Goal: Task Accomplishment & Management: Manage account settings

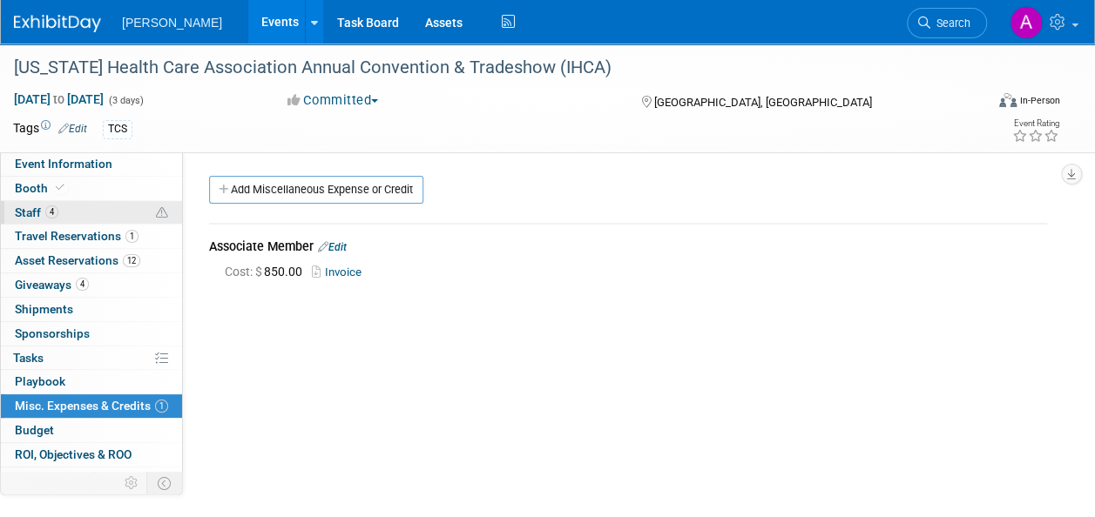
click at [75, 206] on link "4 Staff 4" at bounding box center [91, 213] width 181 height 24
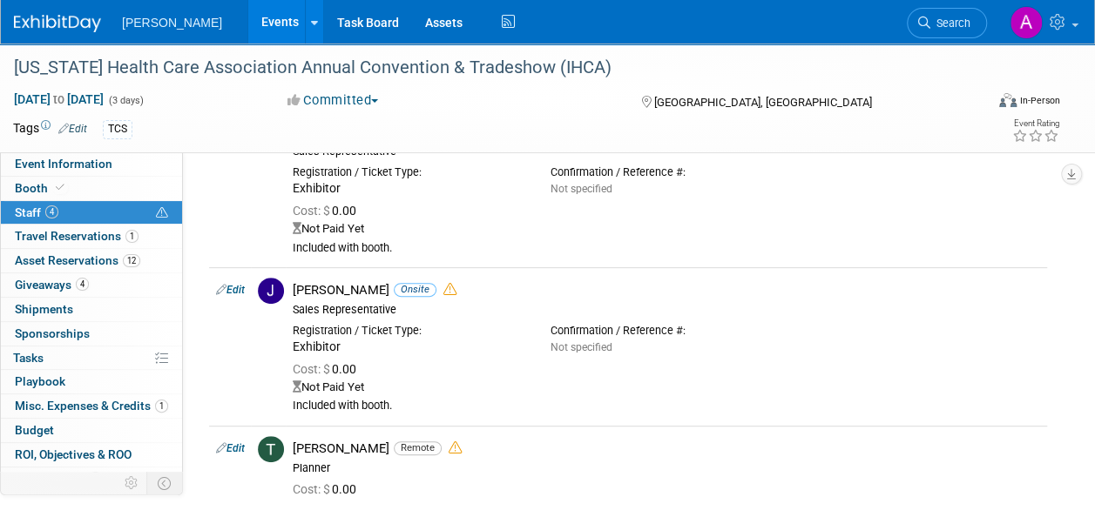
scroll to position [174, 0]
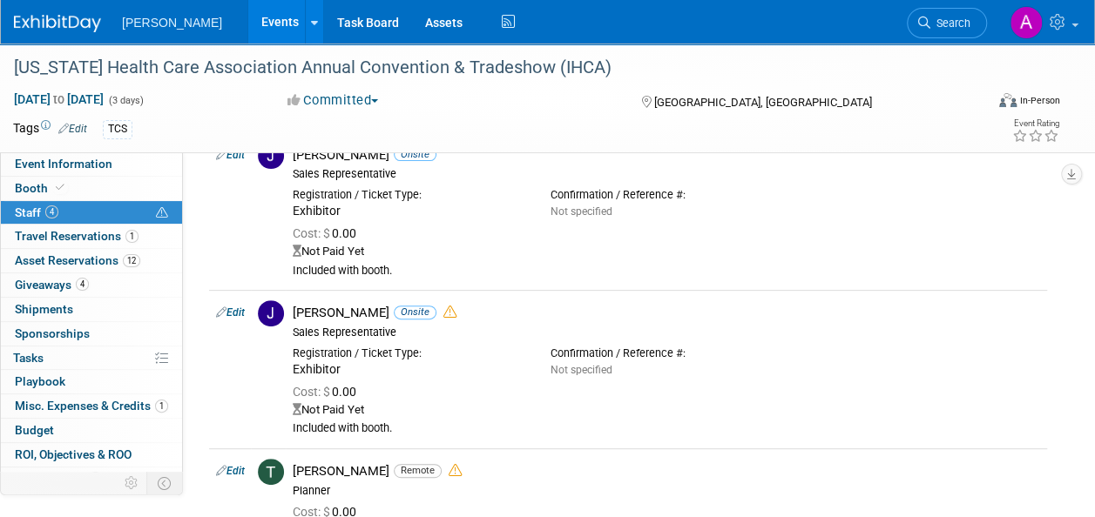
drag, startPoint x: 19, startPoint y: 185, endPoint x: 199, endPoint y: 261, distance: 195.1
click at [20, 185] on span "Booth" at bounding box center [41, 188] width 53 height 14
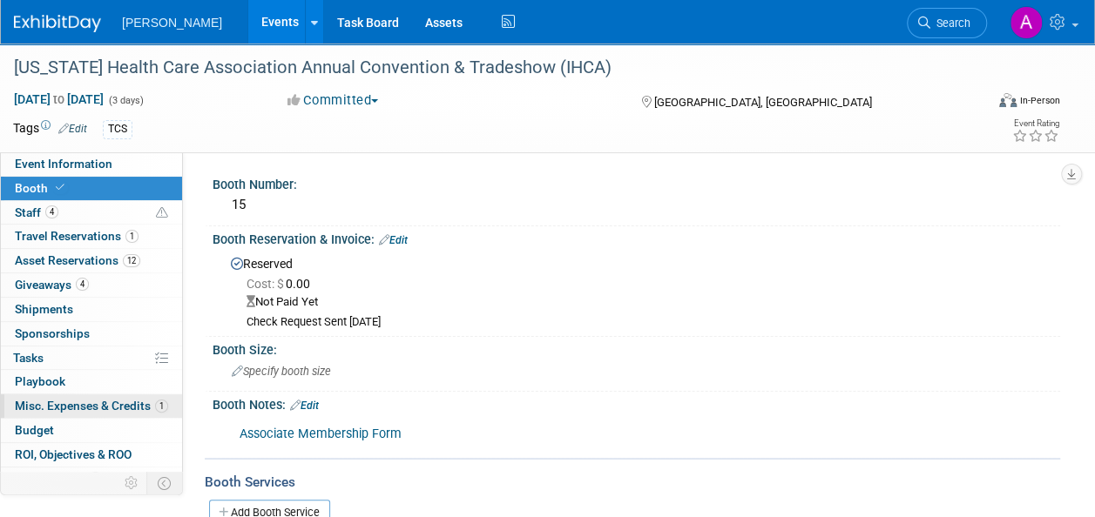
click at [120, 407] on span "Misc. Expenses & Credits 1" at bounding box center [91, 406] width 153 height 14
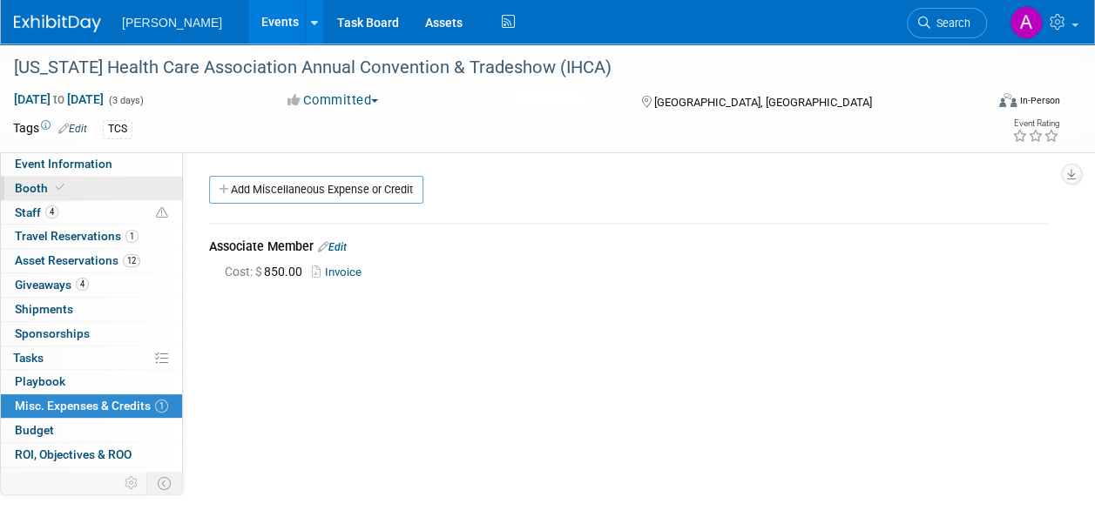
click at [7, 185] on link "Booth" at bounding box center [91, 189] width 181 height 24
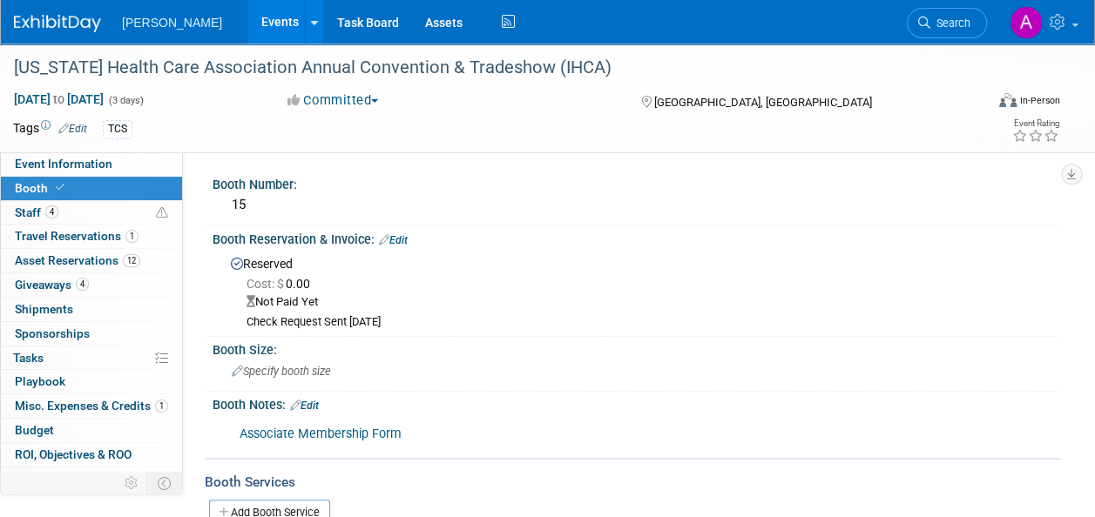
click at [411, 232] on div "Booth Reservation & Invoice: Edit" at bounding box center [635, 237] width 847 height 23
click at [411, 234] on div "Booth Reservation & Invoice: Edit" at bounding box center [635, 237] width 847 height 23
drag, startPoint x: 411, startPoint y: 234, endPoint x: 405, endPoint y: 242, distance: 9.9
click at [405, 242] on link "Edit" at bounding box center [393, 240] width 29 height 12
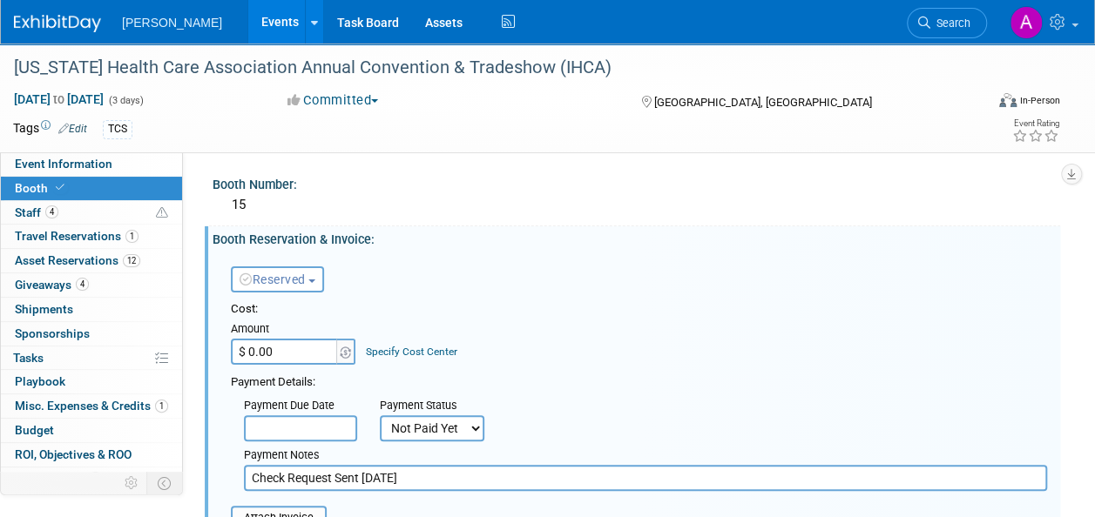
click at [434, 425] on select "Not Paid Yet Partially Paid Paid in Full" at bounding box center [432, 428] width 104 height 26
select select "1"
click at [380, 415] on select "Not Paid Yet Partially Paid Paid in Full" at bounding box center [432, 428] width 104 height 26
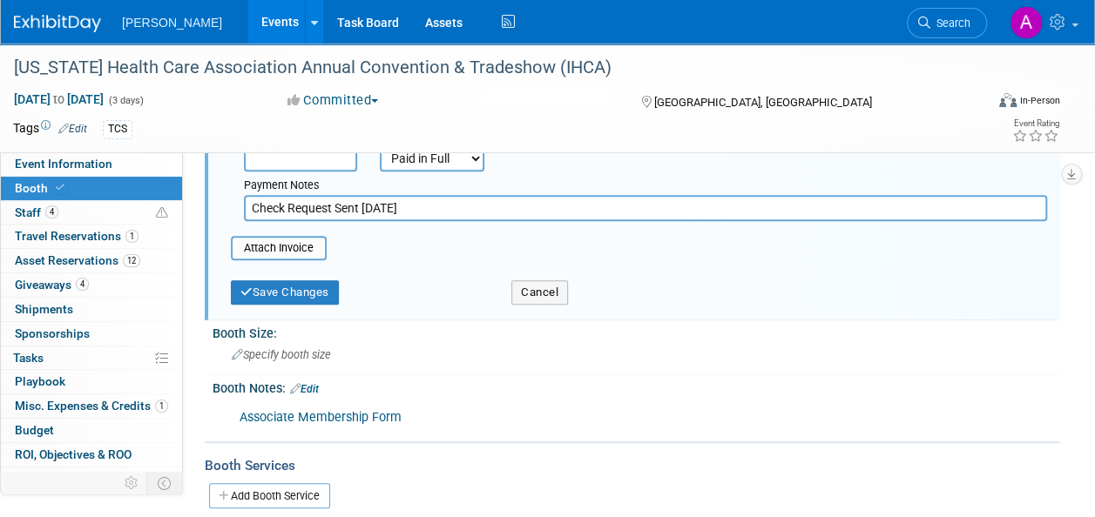
scroll to position [174, 0]
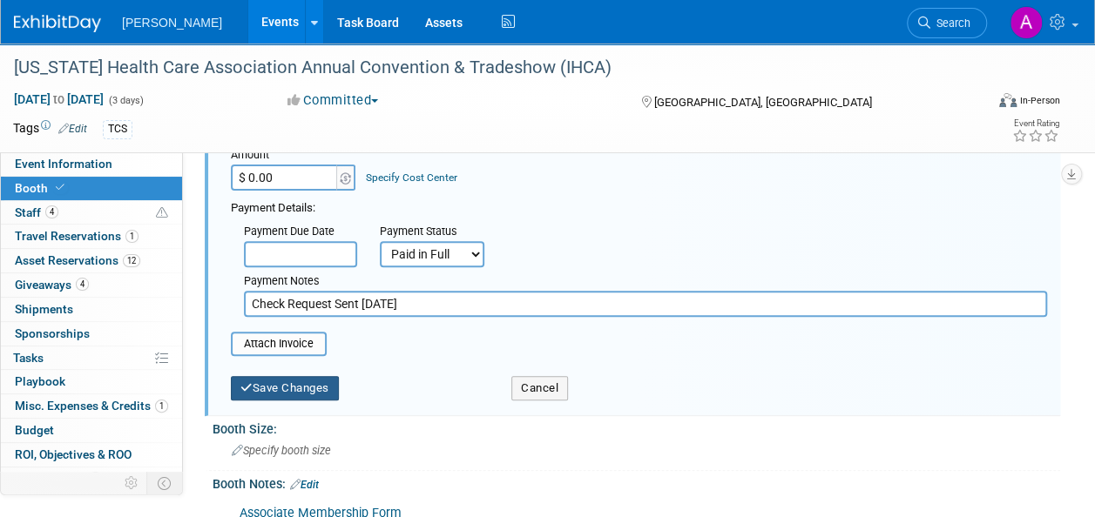
click at [280, 387] on button "Save Changes" at bounding box center [285, 388] width 108 height 24
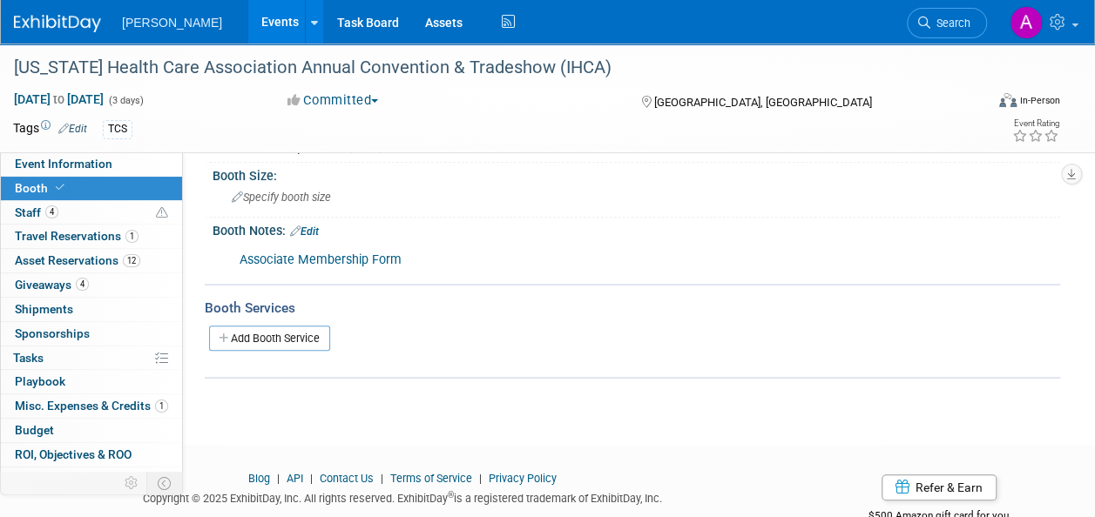
scroll to position [0, 0]
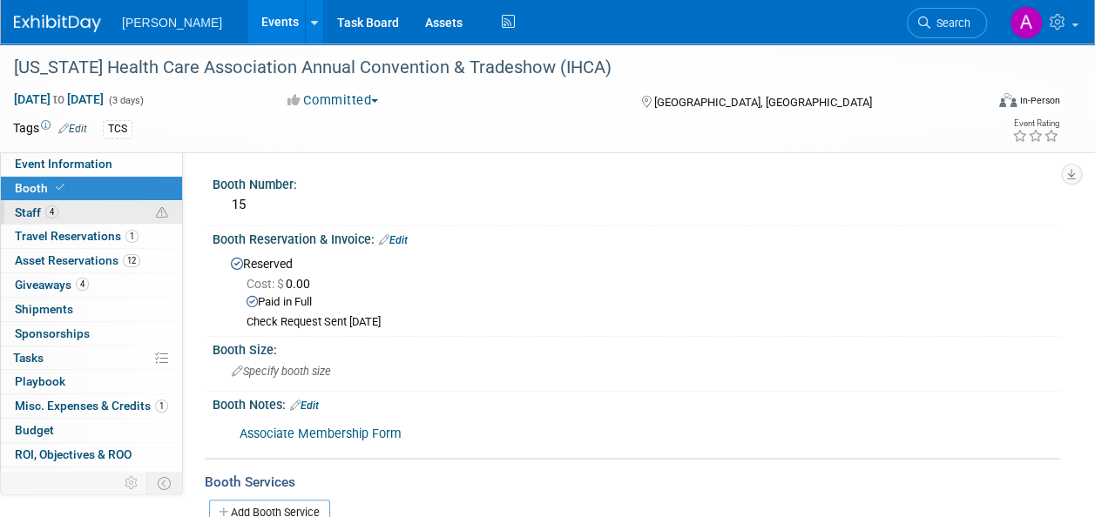
click at [59, 213] on link "4 Staff 4" at bounding box center [91, 213] width 181 height 24
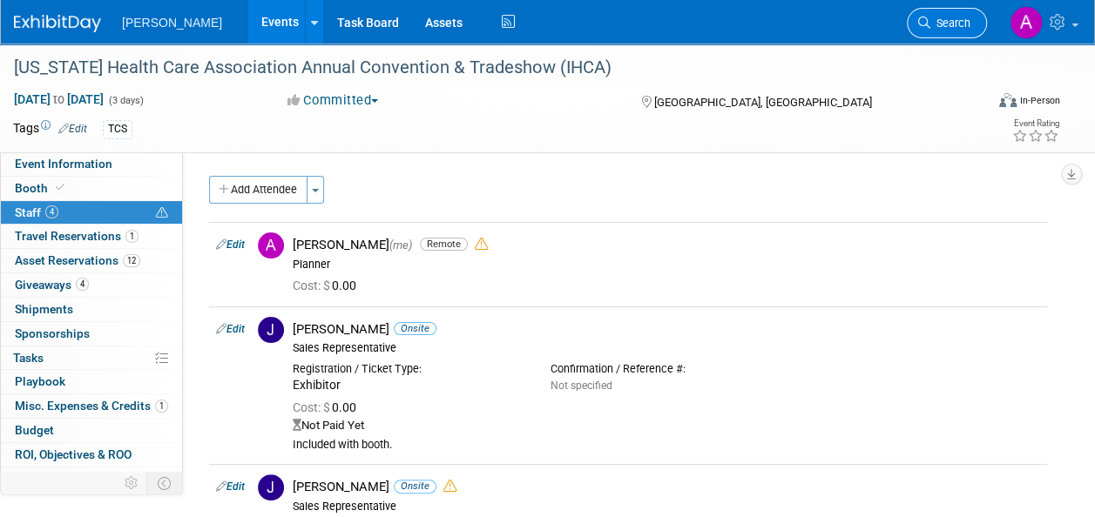
click at [951, 24] on span "Search" at bounding box center [950, 23] width 40 height 13
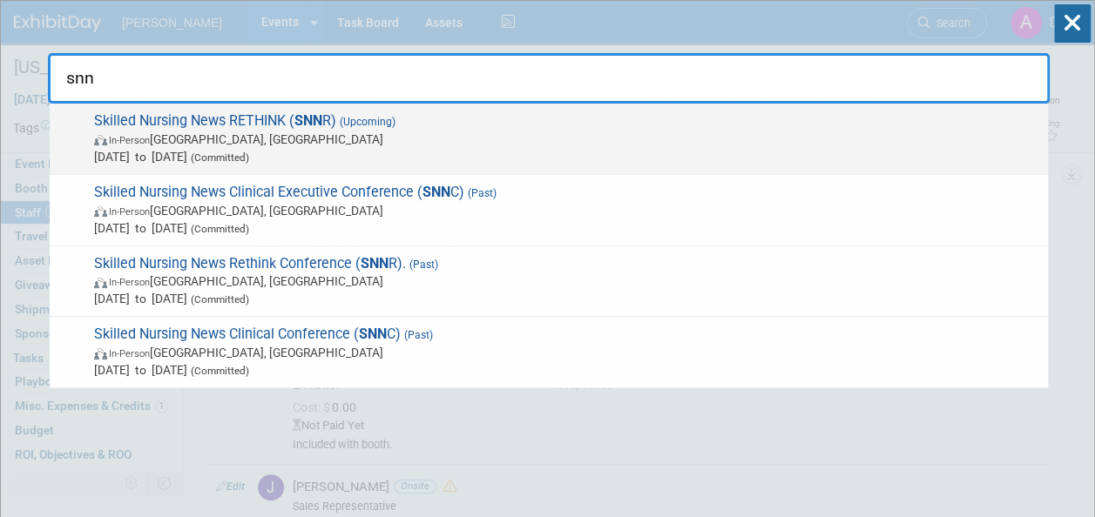
type input "snn"
click at [545, 146] on span "In-Person [GEOGRAPHIC_DATA], [GEOGRAPHIC_DATA]" at bounding box center [566, 139] width 945 height 17
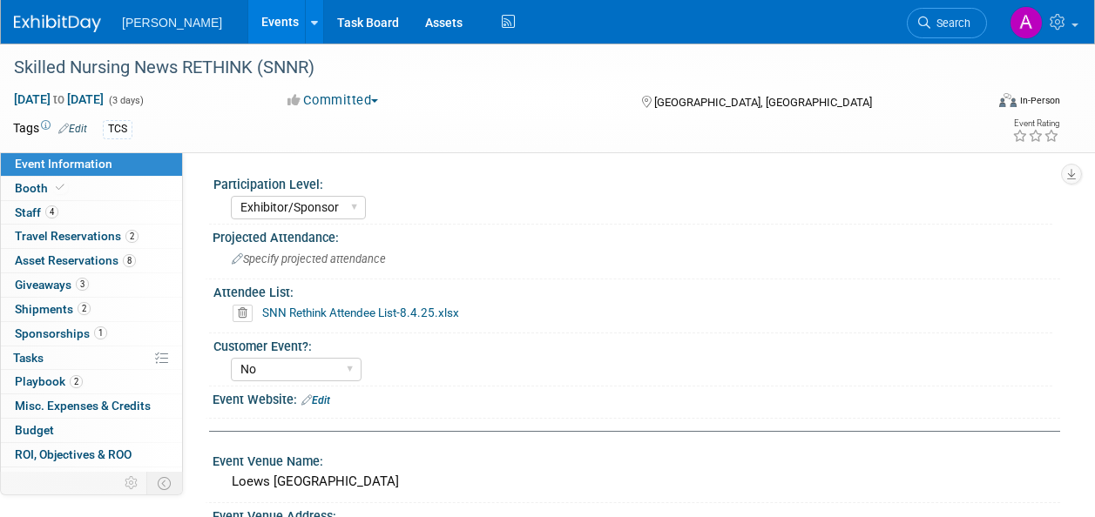
select select "Exhibitor/Sponsor"
select select "No"
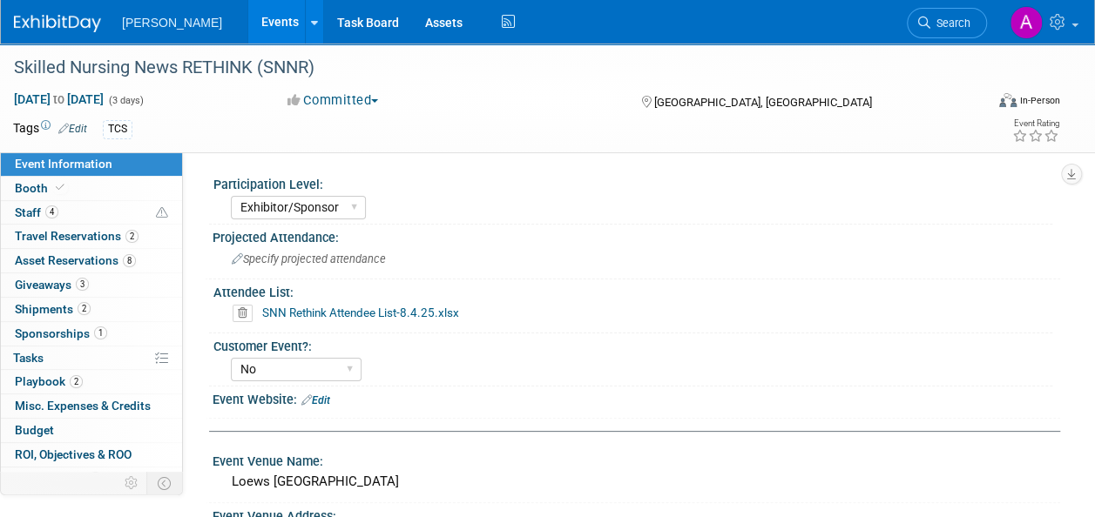
click at [234, 307] on icon at bounding box center [243, 313] width 20 height 17
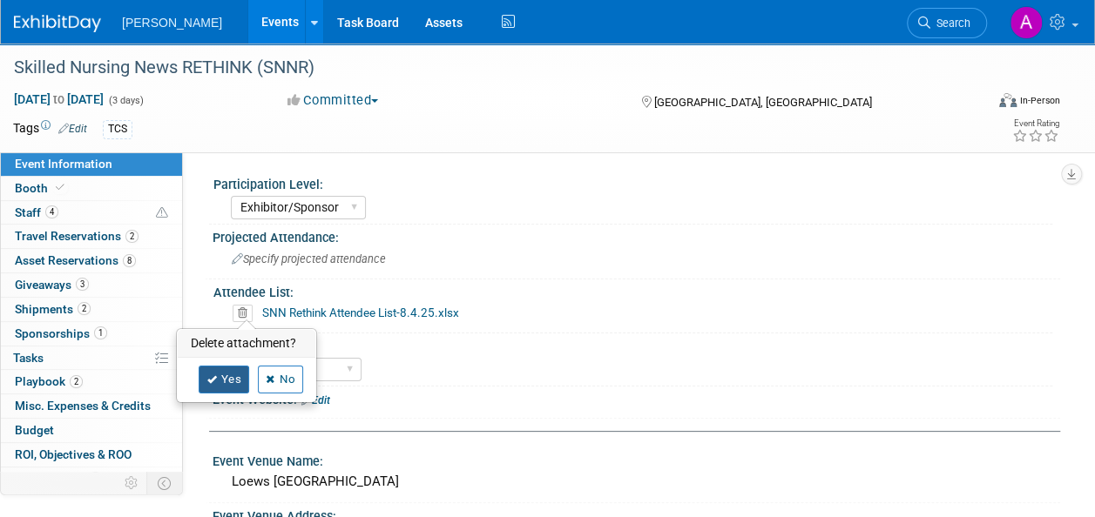
click at [207, 370] on link "Yes" at bounding box center [224, 380] width 51 height 28
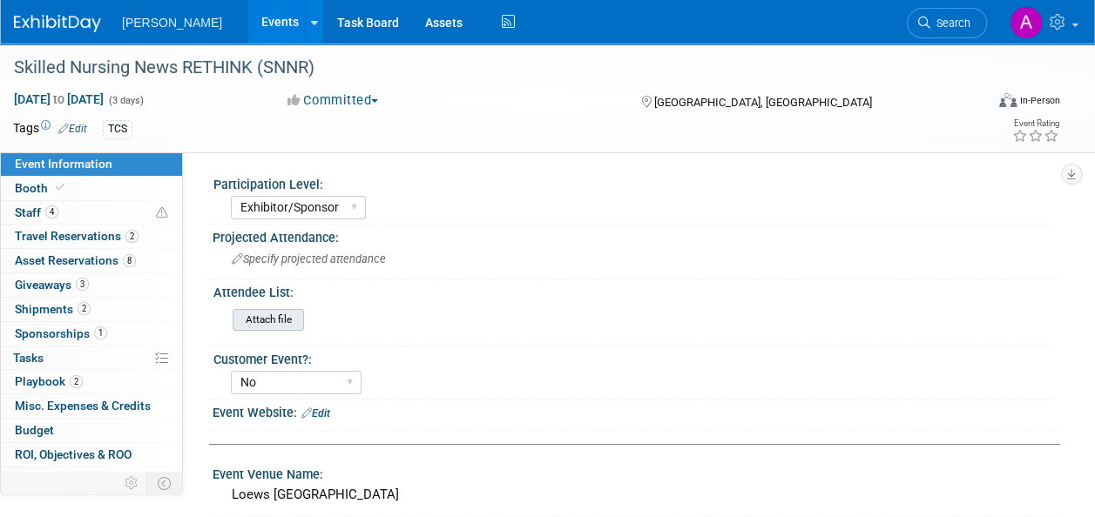
click at [245, 317] on input "file" at bounding box center [184, 320] width 237 height 20
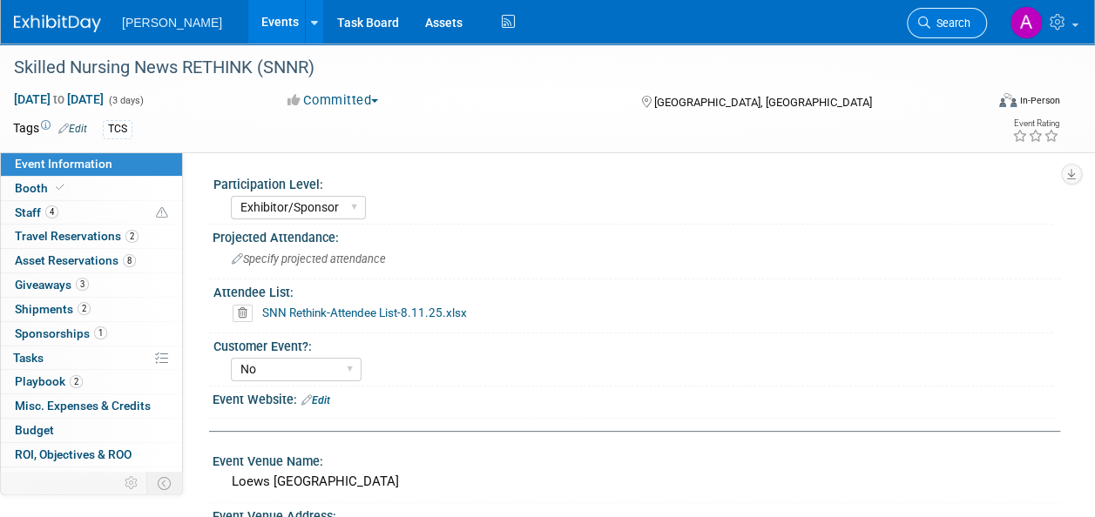
click at [947, 21] on span "Search" at bounding box center [950, 23] width 40 height 13
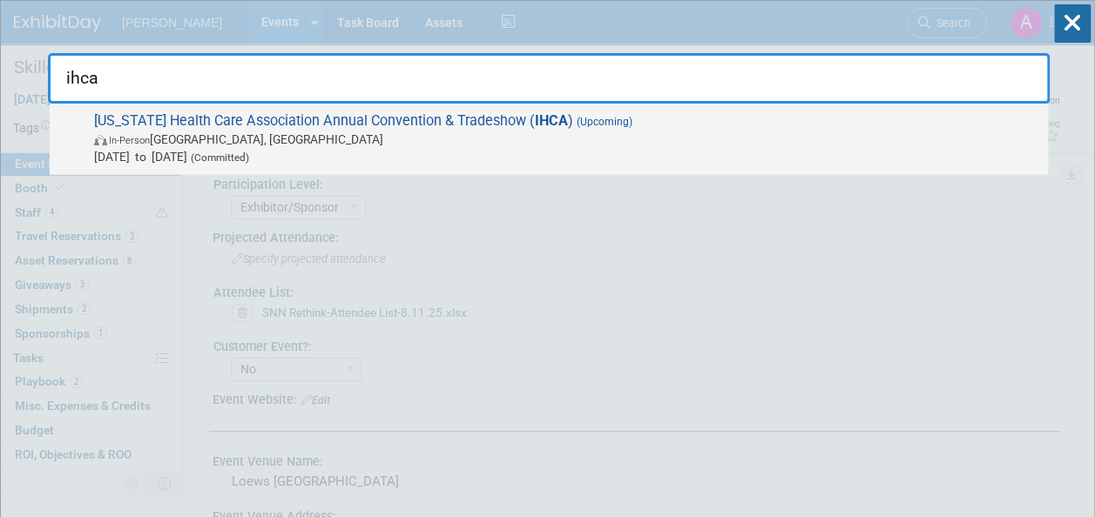
type input "ihca"
click at [680, 118] on span "Iowa Health Care Association Annual Convention & Tradeshow ( IHCA ) (Upcoming) …" at bounding box center [564, 138] width 950 height 53
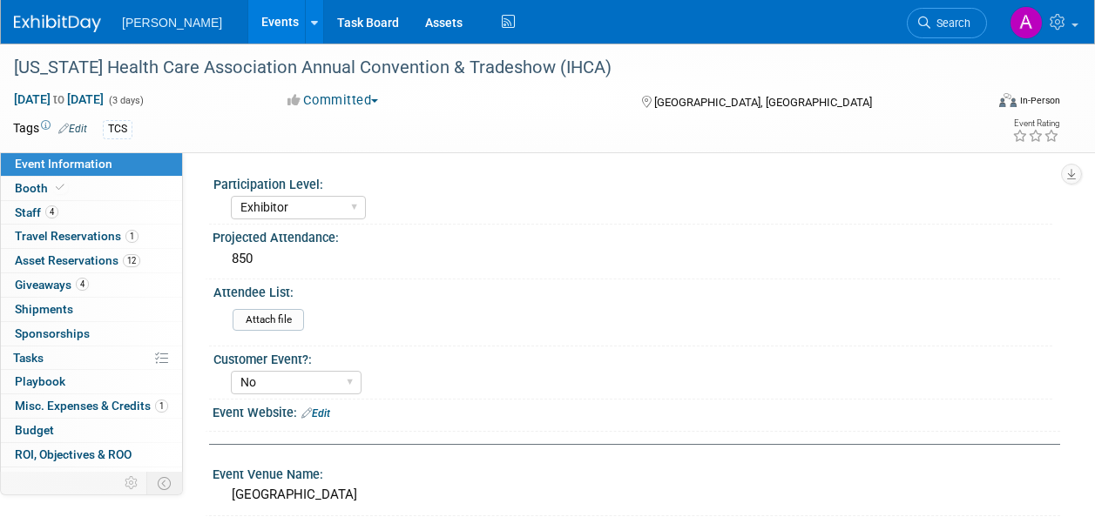
select select "Exhibitor"
select select "No"
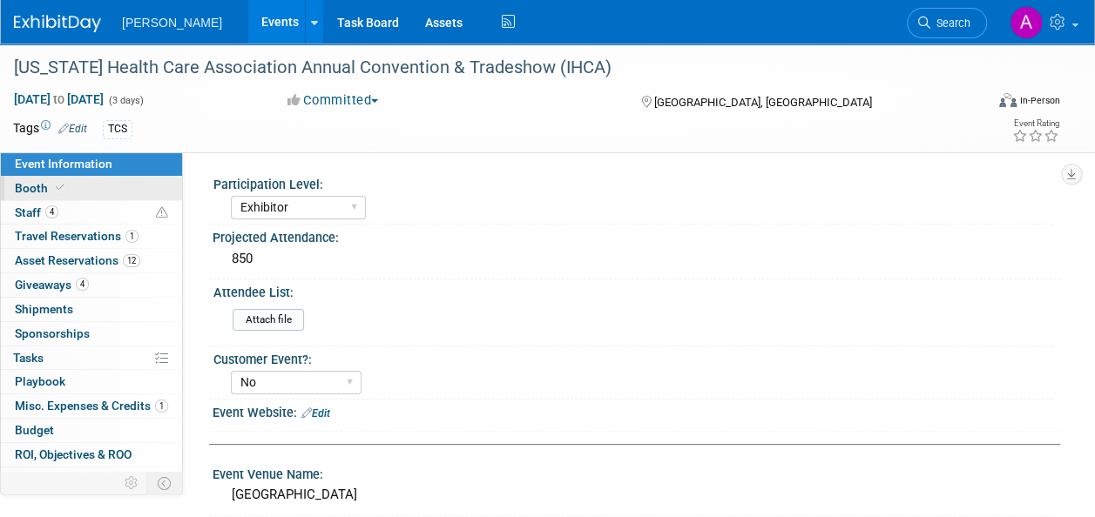
click at [83, 180] on link "Booth" at bounding box center [91, 189] width 181 height 24
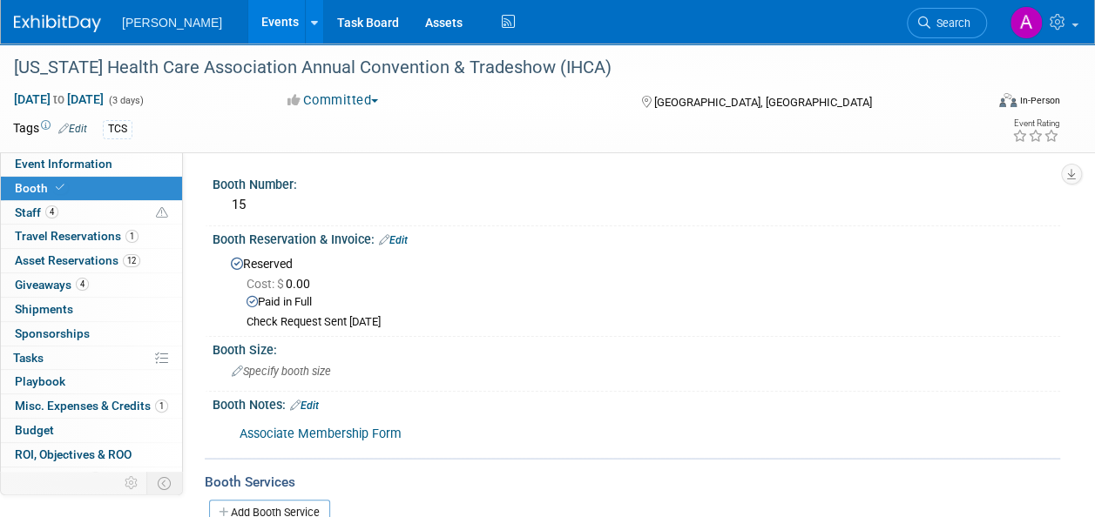
click at [399, 237] on link "Edit" at bounding box center [393, 240] width 29 height 12
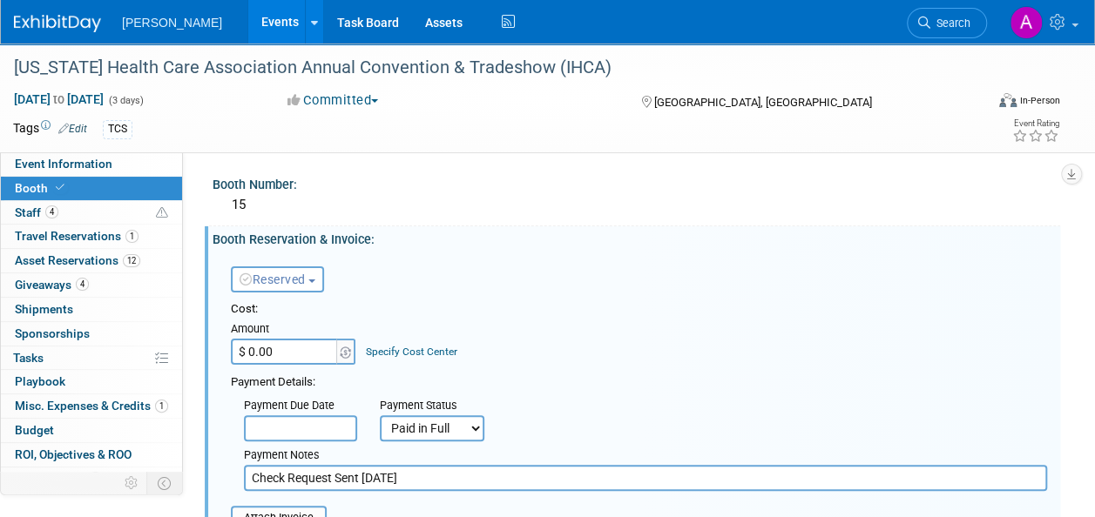
click at [275, 362] on input "$ 0.00" at bounding box center [285, 352] width 109 height 26
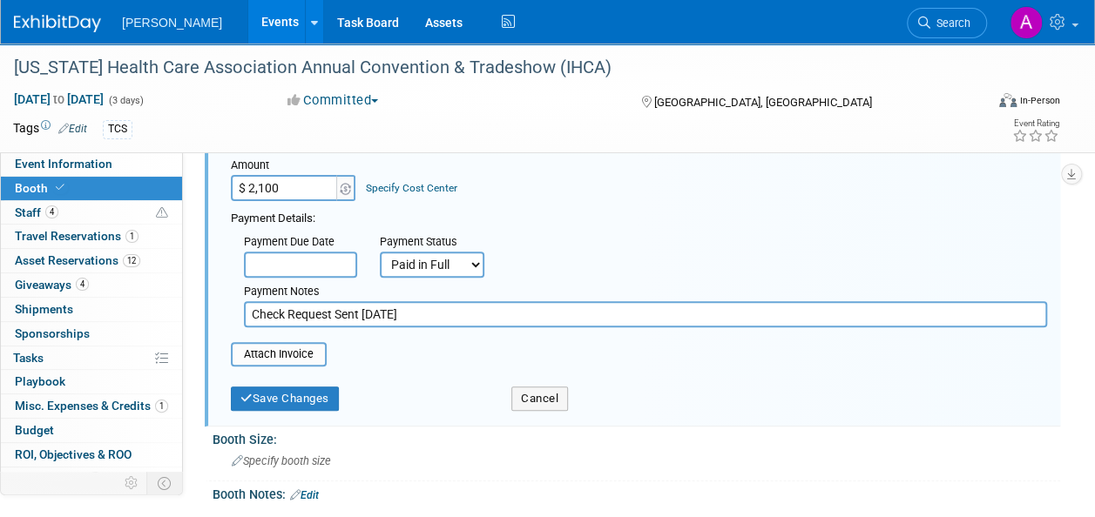
scroll to position [174, 0]
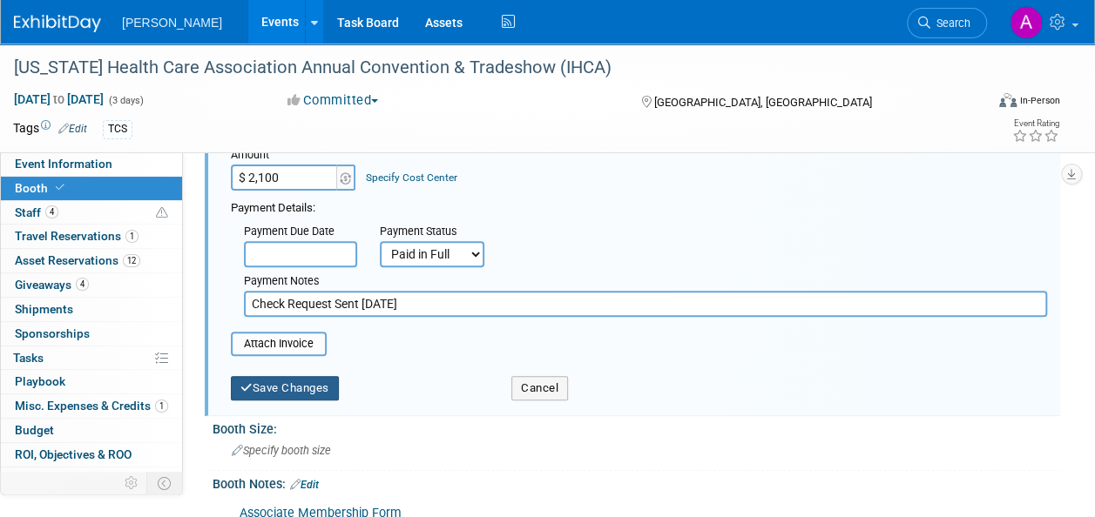
type input "$ 2,100.00"
click at [309, 388] on button "Save Changes" at bounding box center [285, 388] width 108 height 24
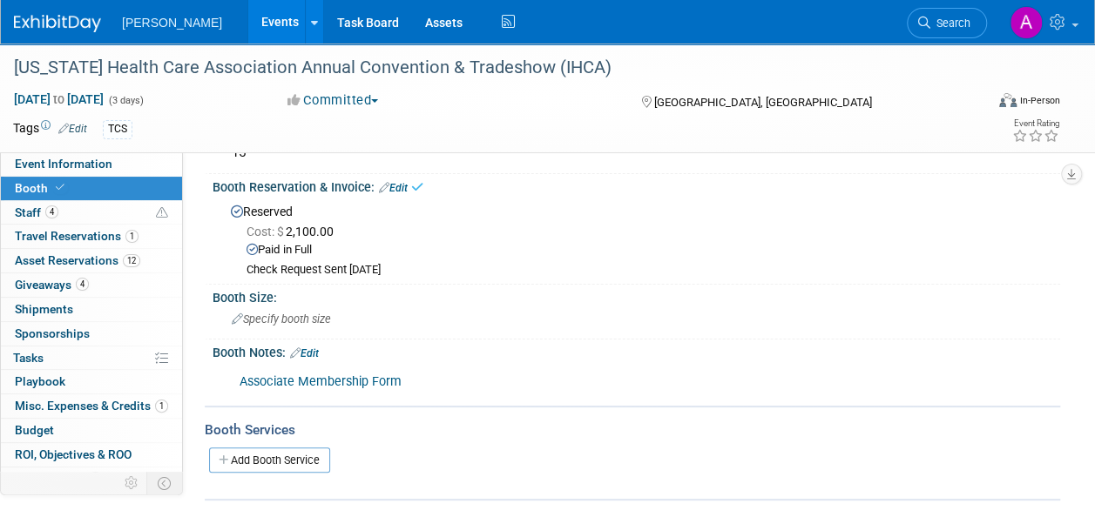
scroll to position [0, 0]
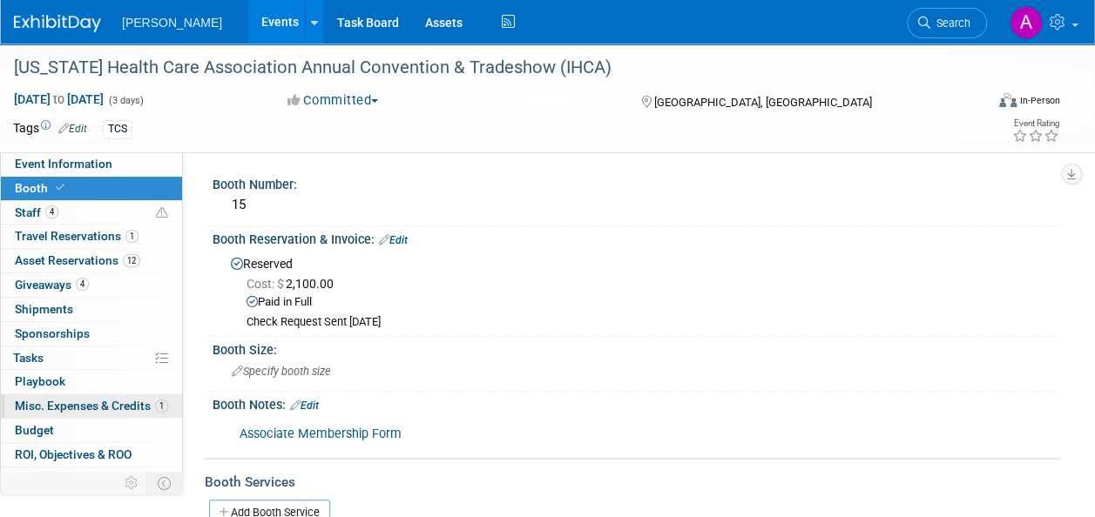
click at [107, 410] on span "Misc. Expenses & Credits 1" at bounding box center [91, 406] width 153 height 14
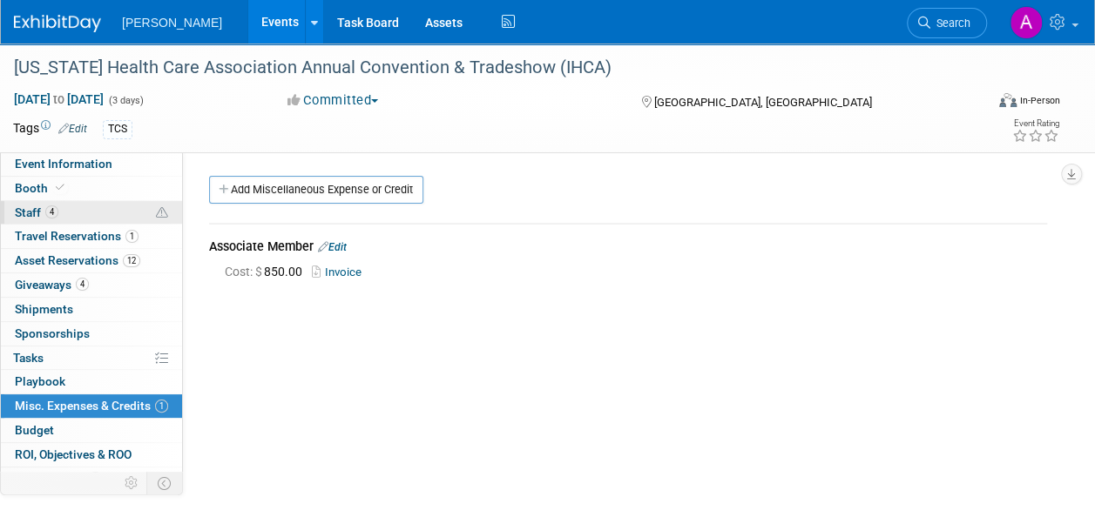
drag, startPoint x: 74, startPoint y: 193, endPoint x: 78, endPoint y: 213, distance: 20.5
click at [74, 194] on link "Booth" at bounding box center [91, 189] width 181 height 24
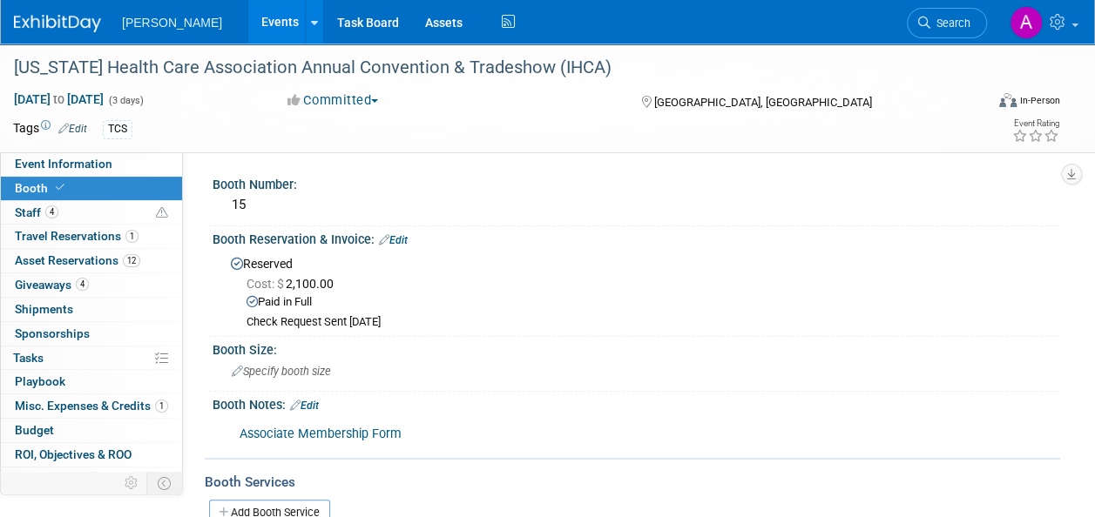
click at [408, 232] on div "Booth Reservation & Invoice: Edit" at bounding box center [635, 237] width 847 height 23
click at [405, 239] on link "Edit" at bounding box center [393, 240] width 29 height 12
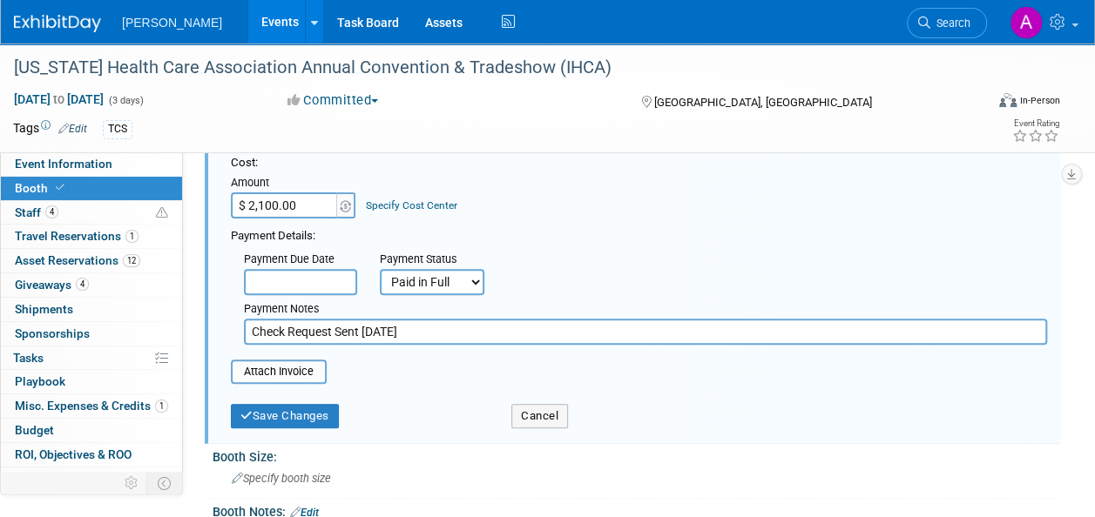
scroll to position [174, 0]
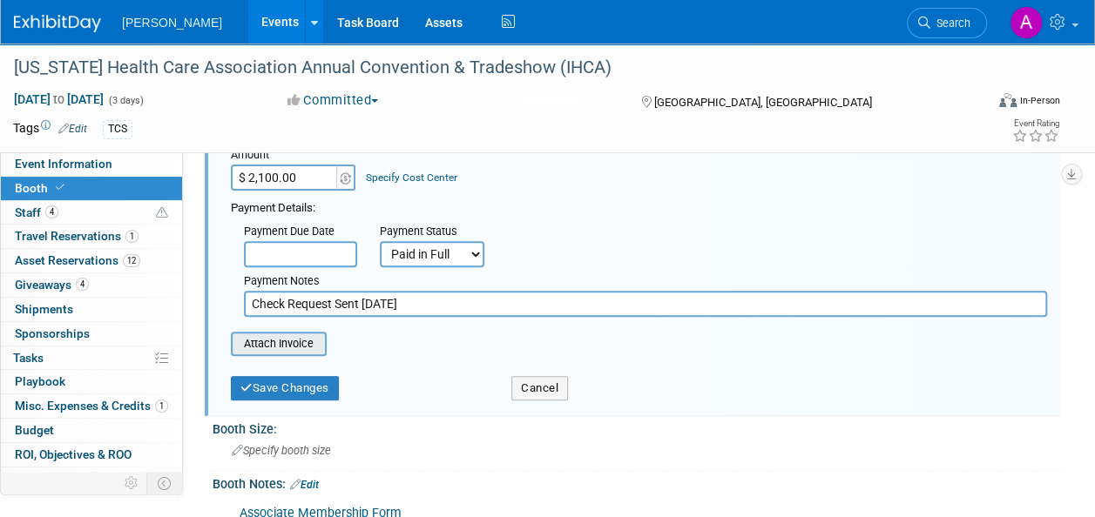
click at [286, 348] on input "file" at bounding box center [221, 344] width 207 height 21
type input "C:\fakepath\Invoice 332271 Associate Member.pdf"
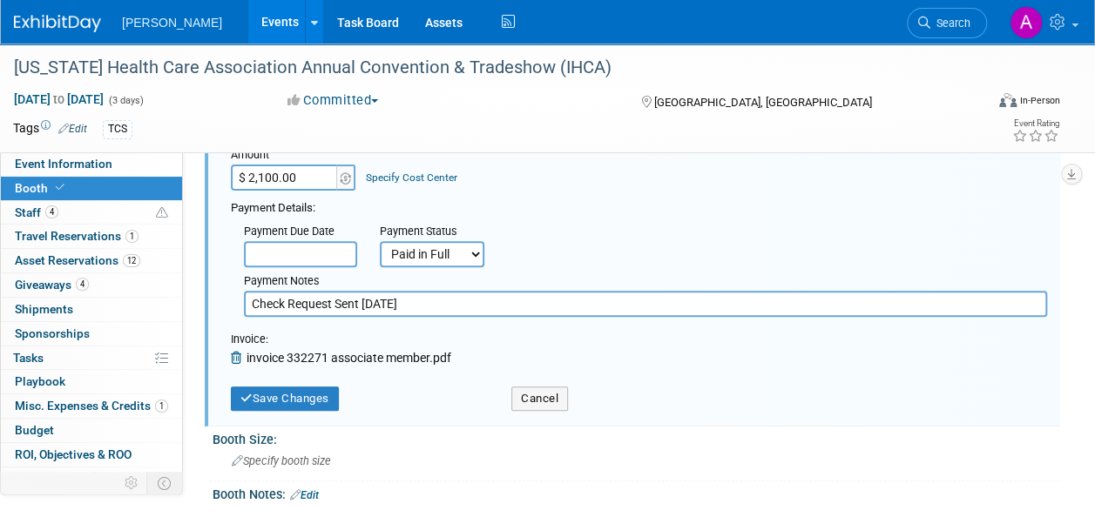
click at [240, 357] on icon at bounding box center [239, 358] width 16 height 12
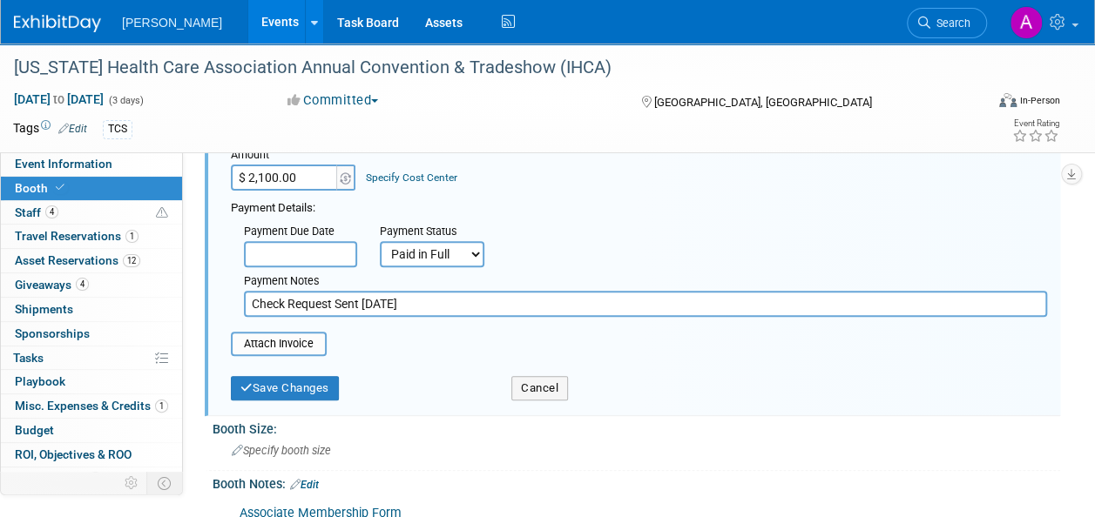
click at [277, 330] on div "Cost: Amount $ 2,100.00 Specify Cost Center Cost Center -- Not Specified --" at bounding box center [639, 241] width 816 height 229
click at [280, 336] on input "file" at bounding box center [221, 344] width 207 height 21
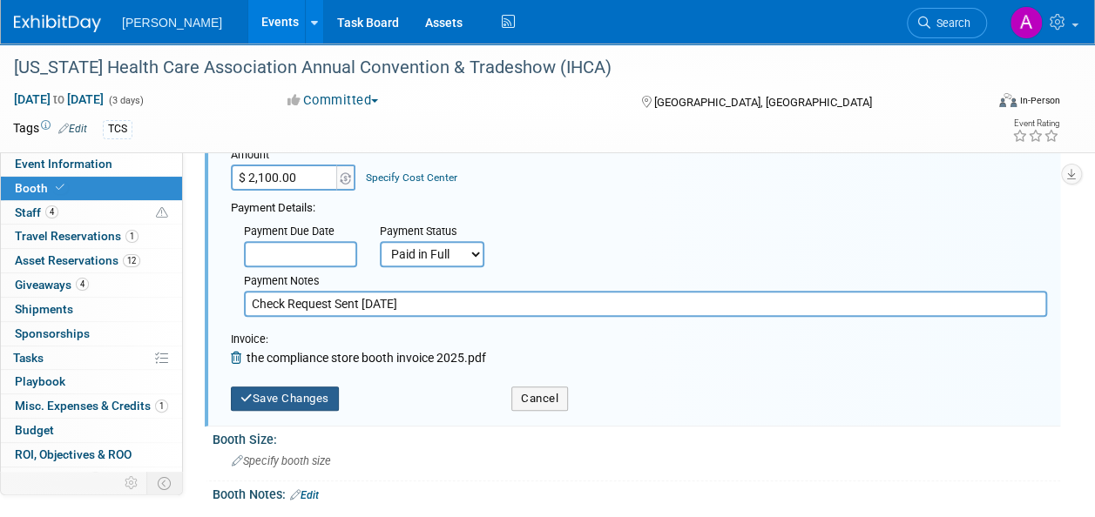
click at [275, 393] on button "Save Changes" at bounding box center [285, 399] width 108 height 24
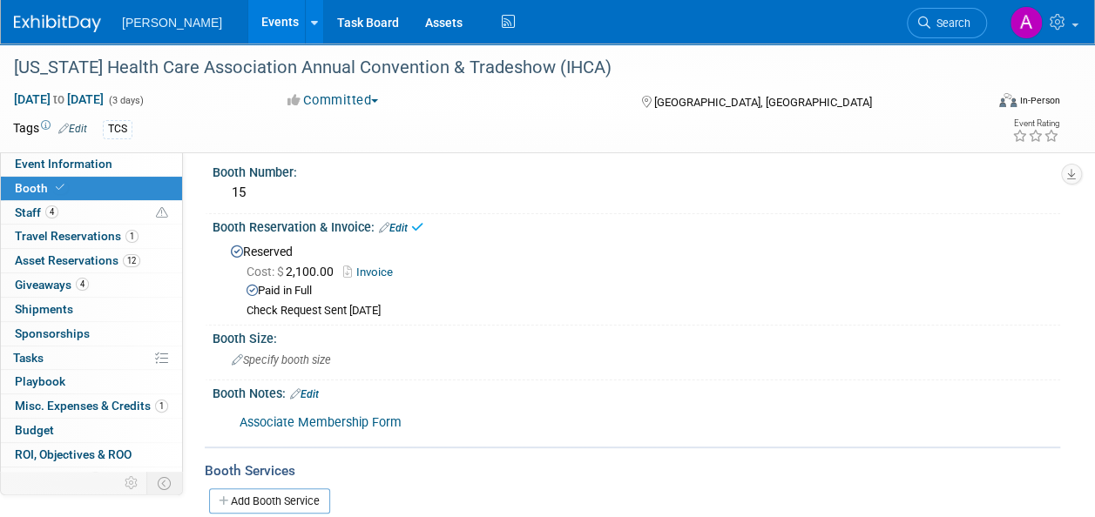
scroll to position [0, 0]
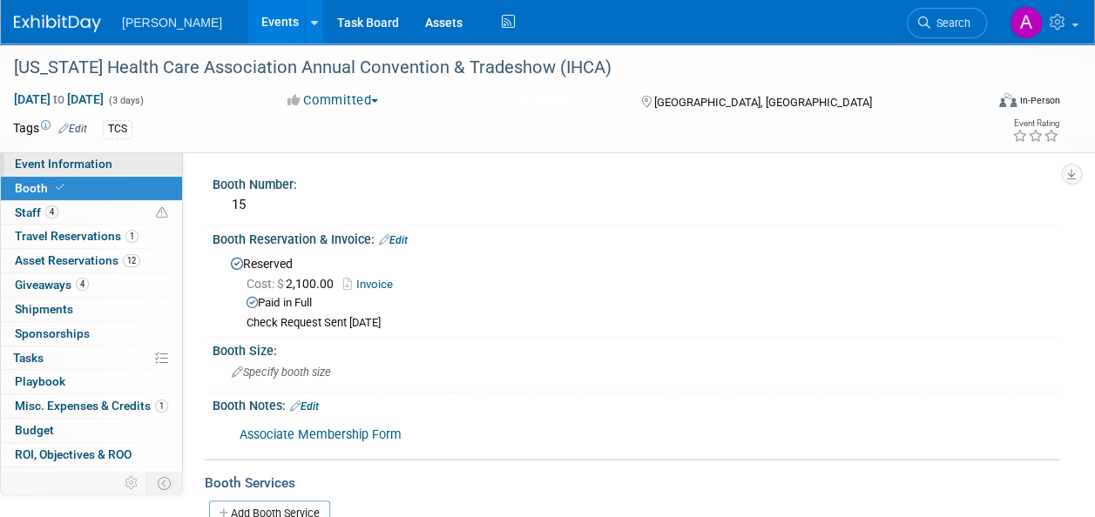
click at [70, 166] on span "Event Information" at bounding box center [64, 164] width 98 height 14
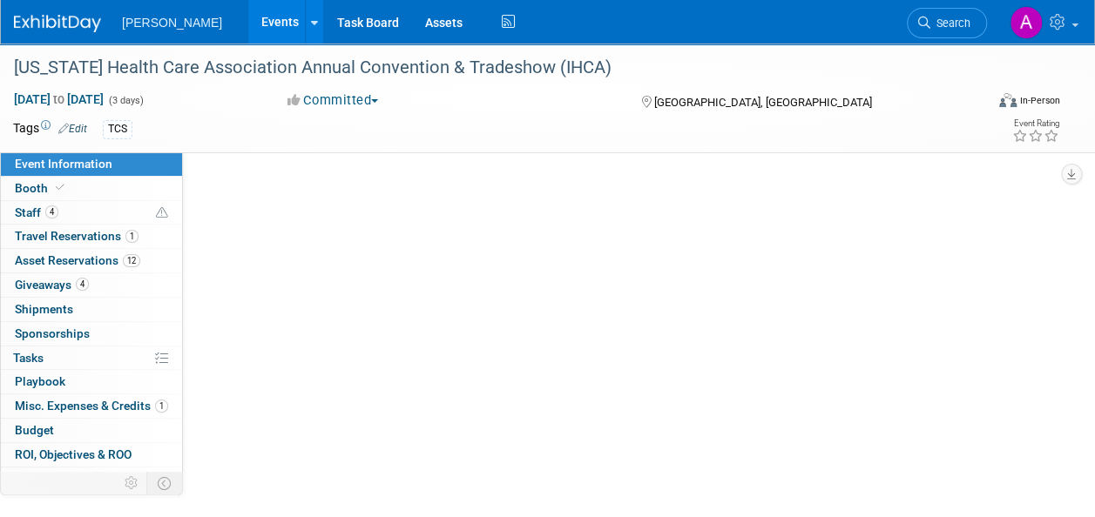
select select "Exhibitor"
select select "No"
